Goal: Information Seeking & Learning: Learn about a topic

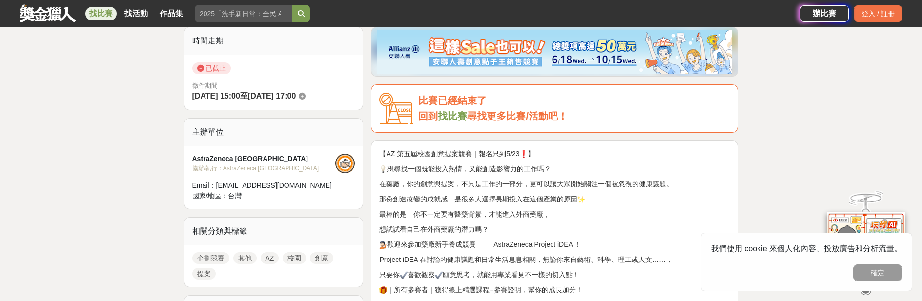
scroll to position [391, 0]
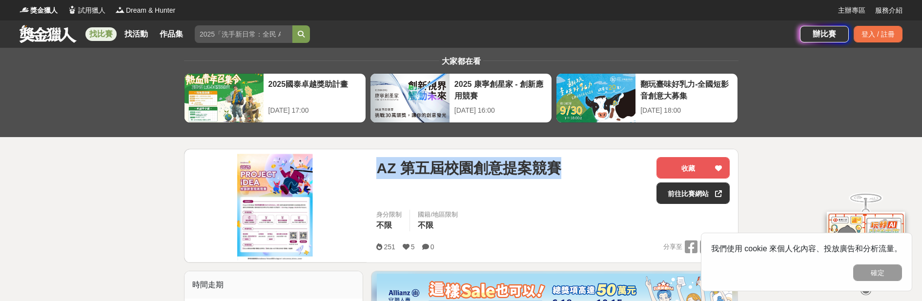
drag, startPoint x: 381, startPoint y: 167, endPoint x: 570, endPoint y: 178, distance: 189.7
click at [570, 178] on div "AZ 第五屆校園創意提案競賽" at bounding box center [512, 168] width 272 height 22
copy span "AZ 第五屆校園創意提案競賽"
